Goal: Check status: Check status

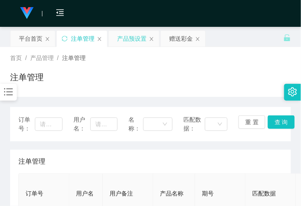
click at [126, 42] on div "产品预设置" at bounding box center [131, 39] width 29 height 16
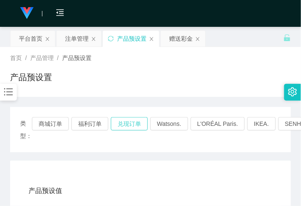
click at [120, 124] on button "兑现订单" at bounding box center [129, 123] width 37 height 13
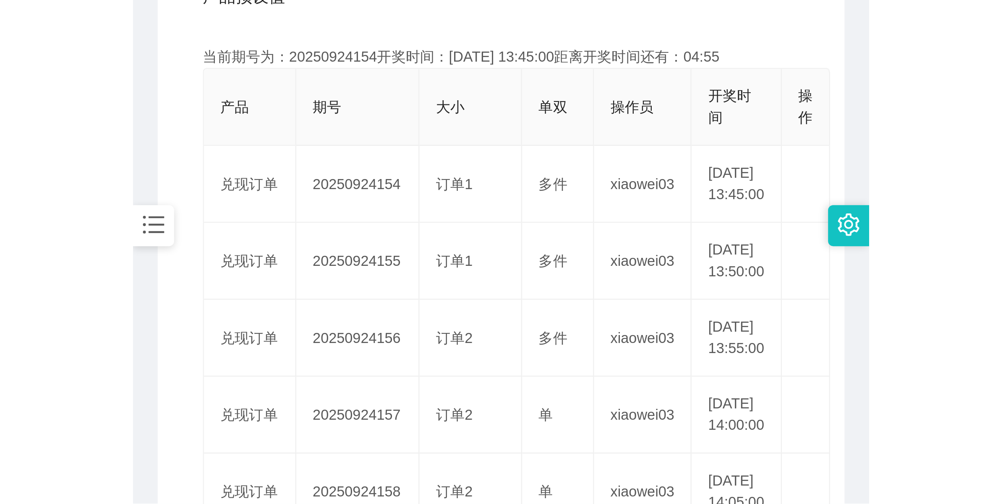
scroll to position [210, 0]
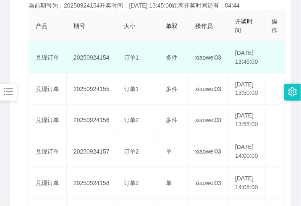
click at [85, 64] on td "20250924154" at bounding box center [92, 57] width 50 height 31
copy td "20250924154"
click at [92, 63] on td "20250924154" at bounding box center [92, 57] width 50 height 31
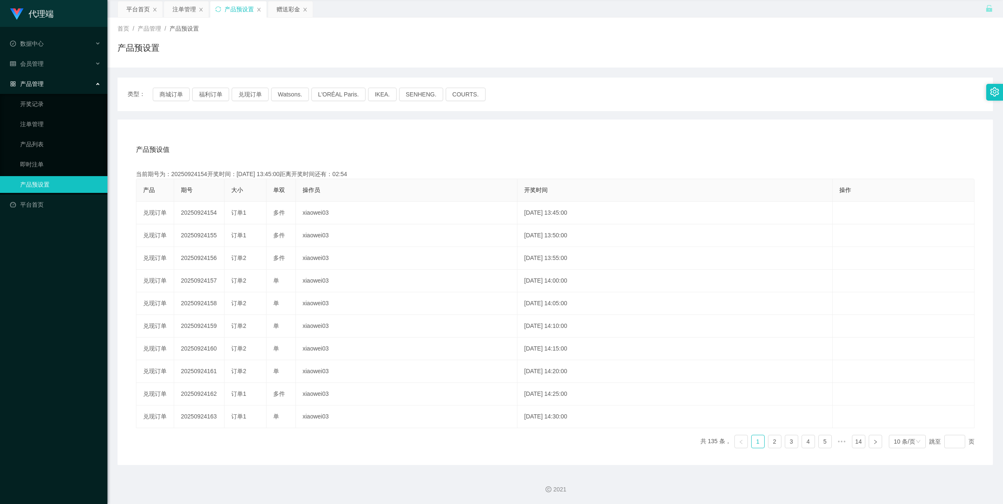
scroll to position [30, 0]
click at [185, 5] on div "注单管理" at bounding box center [183, 9] width 23 height 16
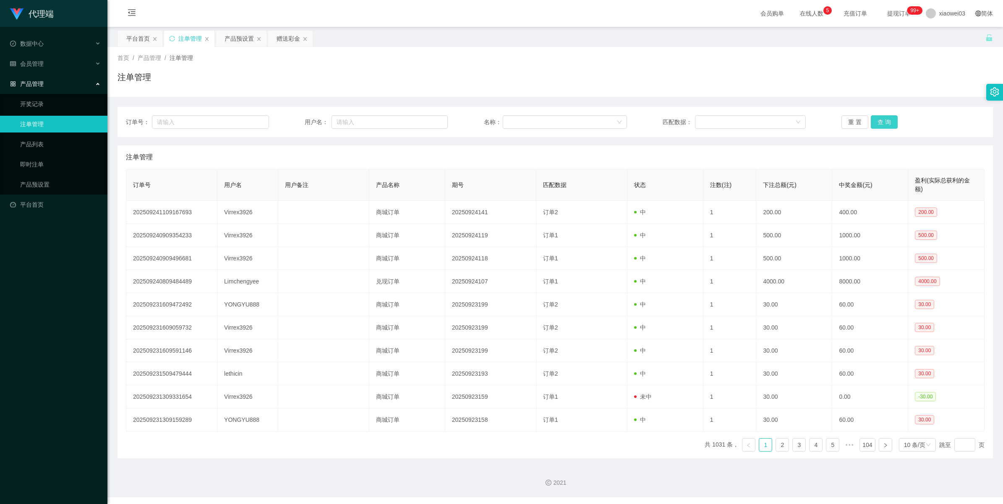
click at [300, 120] on button "查 询" at bounding box center [883, 121] width 27 height 13
click at [300, 122] on button "查 询" at bounding box center [888, 121] width 36 height 13
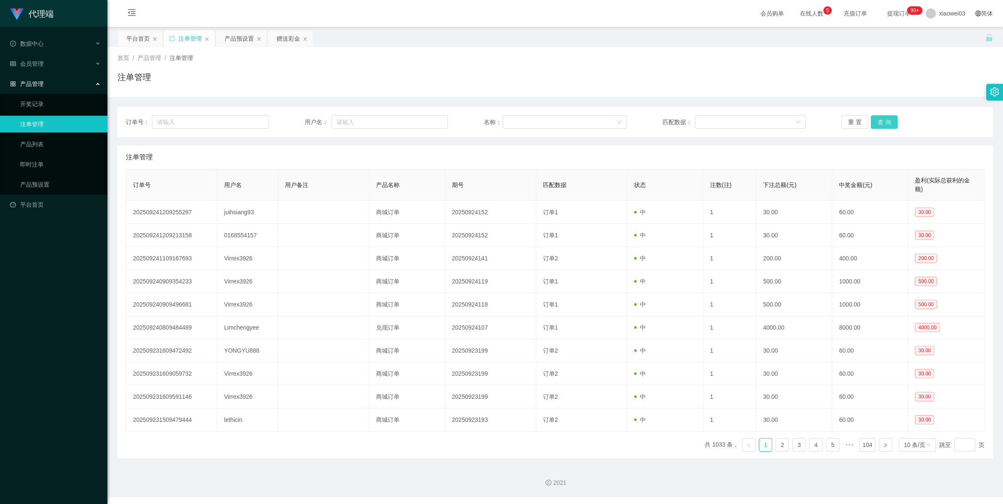
click at [300, 123] on button "查 询" at bounding box center [883, 121] width 27 height 13
click at [300, 124] on button "查 询" at bounding box center [883, 121] width 27 height 13
click at [300, 124] on div "重 置 查 询" at bounding box center [912, 121] width 143 height 13
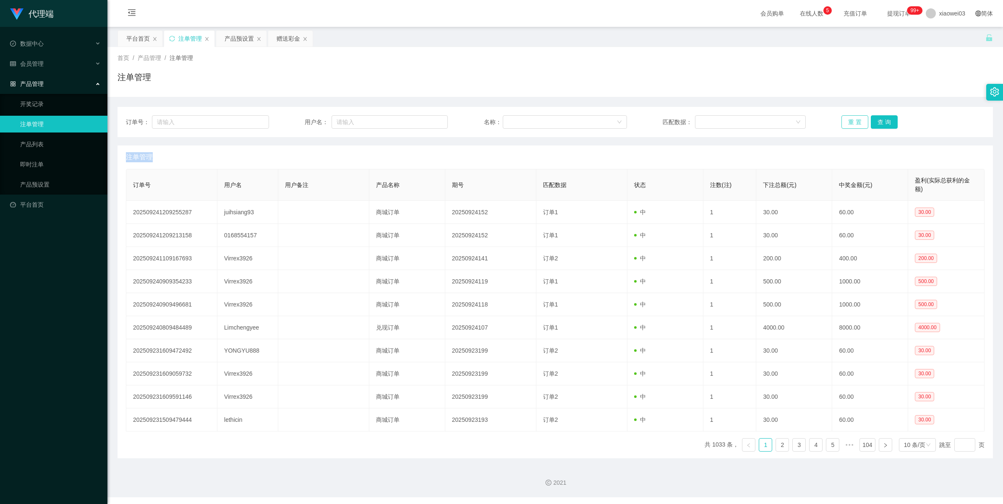
click at [300, 126] on button "重 置" at bounding box center [854, 121] width 27 height 13
click at [300, 125] on button "查 询" at bounding box center [883, 121] width 27 height 13
click at [300, 122] on button "查 询" at bounding box center [883, 121] width 27 height 13
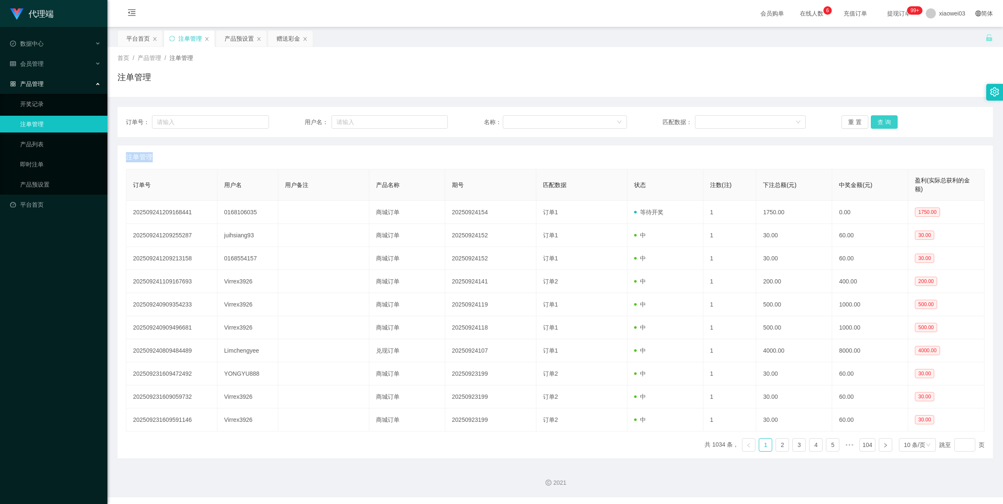
click at [300, 122] on button "查 询" at bounding box center [883, 121] width 27 height 13
click at [300, 120] on button "查 询" at bounding box center [883, 121] width 27 height 13
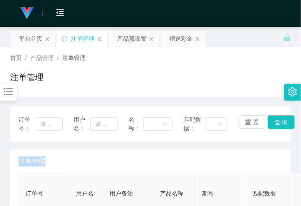
click at [243, 57] on div "首页 / 产品管理 / 注单管理 /" at bounding box center [150, 58] width 281 height 9
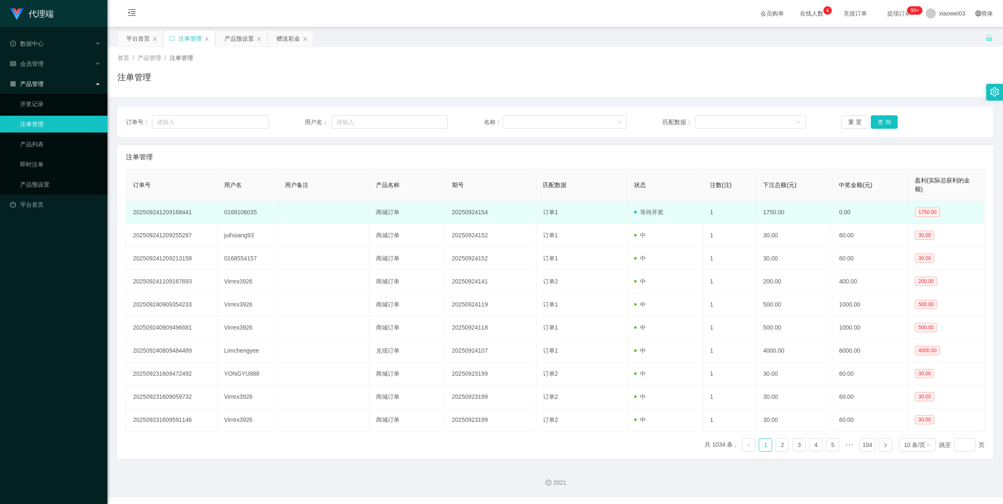
click at [300, 206] on td "20250924154" at bounding box center [490, 212] width 91 height 23
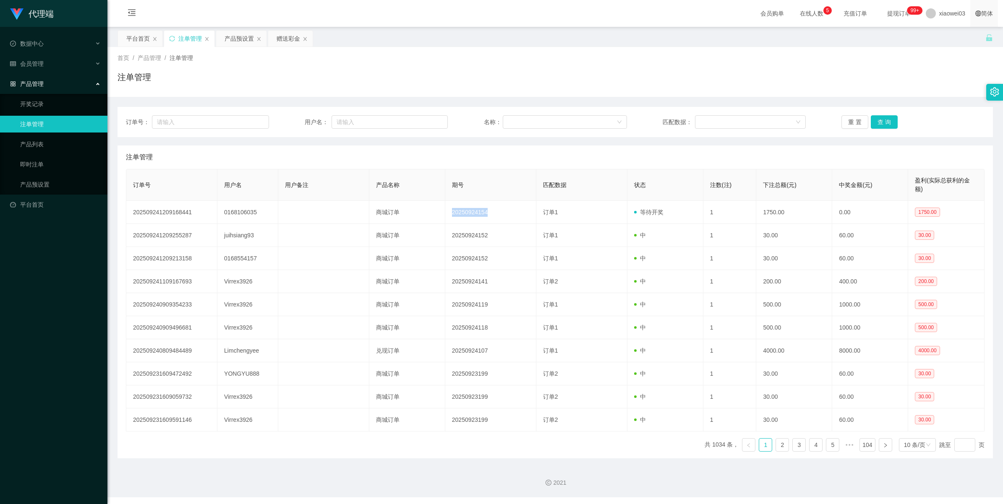
copy td "20250924154"
click at [300, 120] on button "查 询" at bounding box center [883, 121] width 27 height 13
click at [300, 122] on button "查 询" at bounding box center [883, 121] width 27 height 13
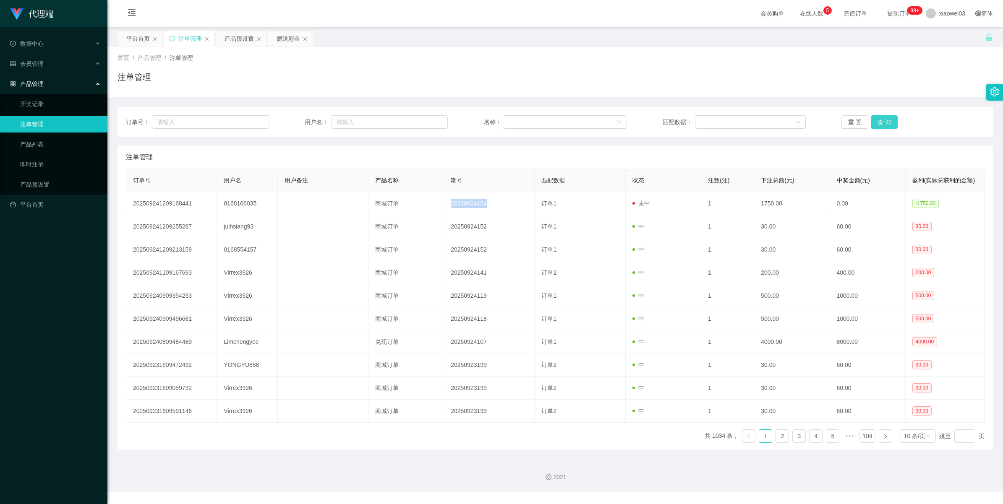
click at [300, 122] on button "查 询" at bounding box center [883, 121] width 27 height 13
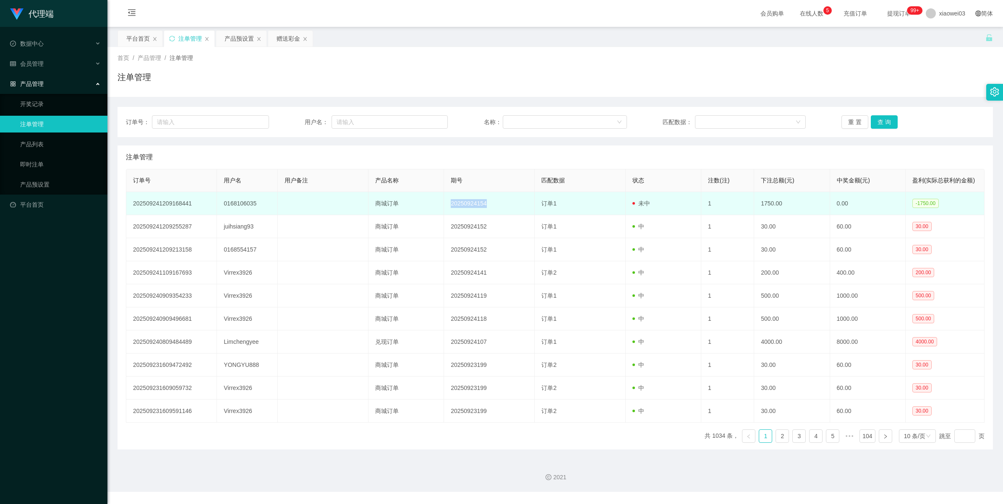
click at [300, 202] on td "20250924154" at bounding box center [489, 203] width 91 height 23
